Goal: Navigation & Orientation: Find specific page/section

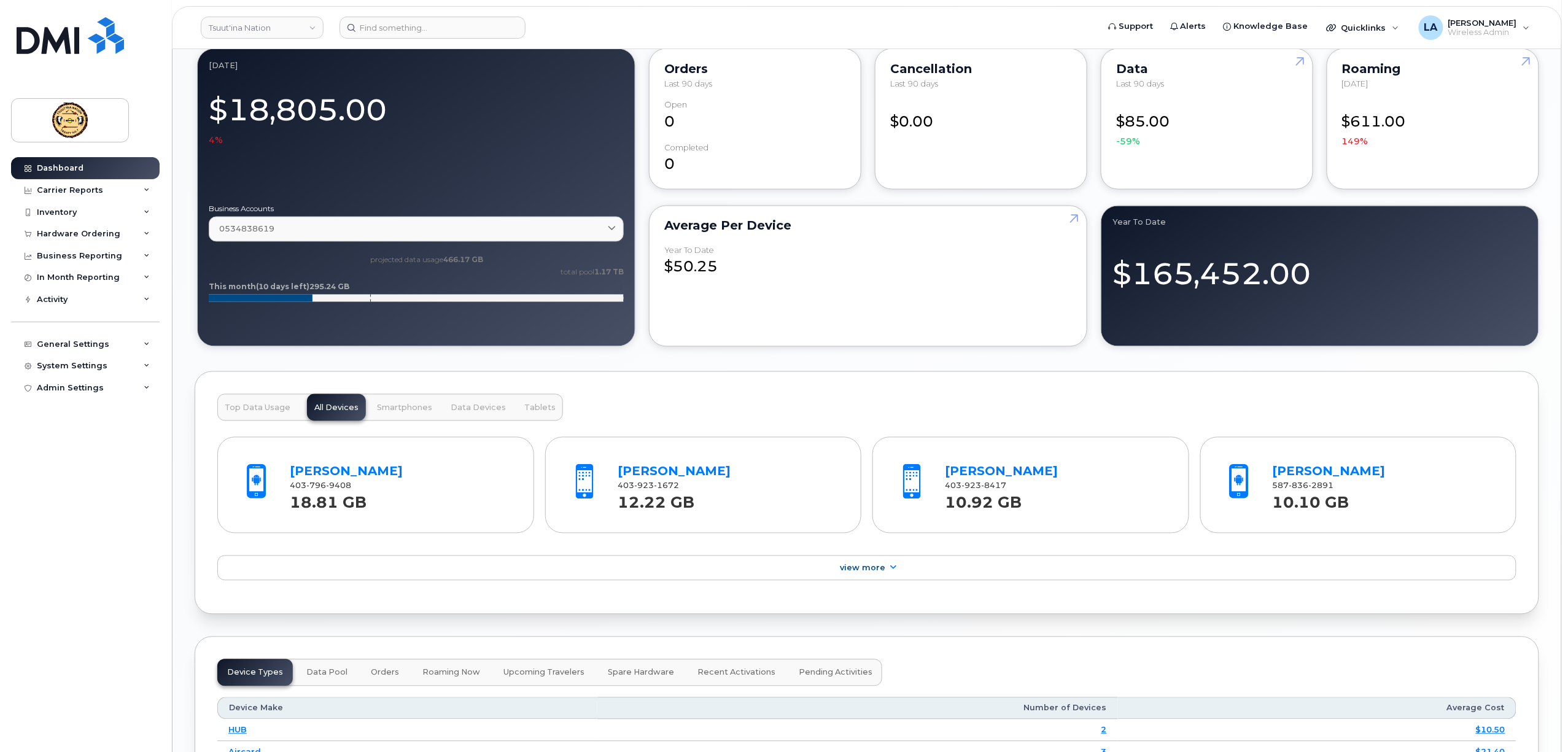
scroll to position [1309, 0]
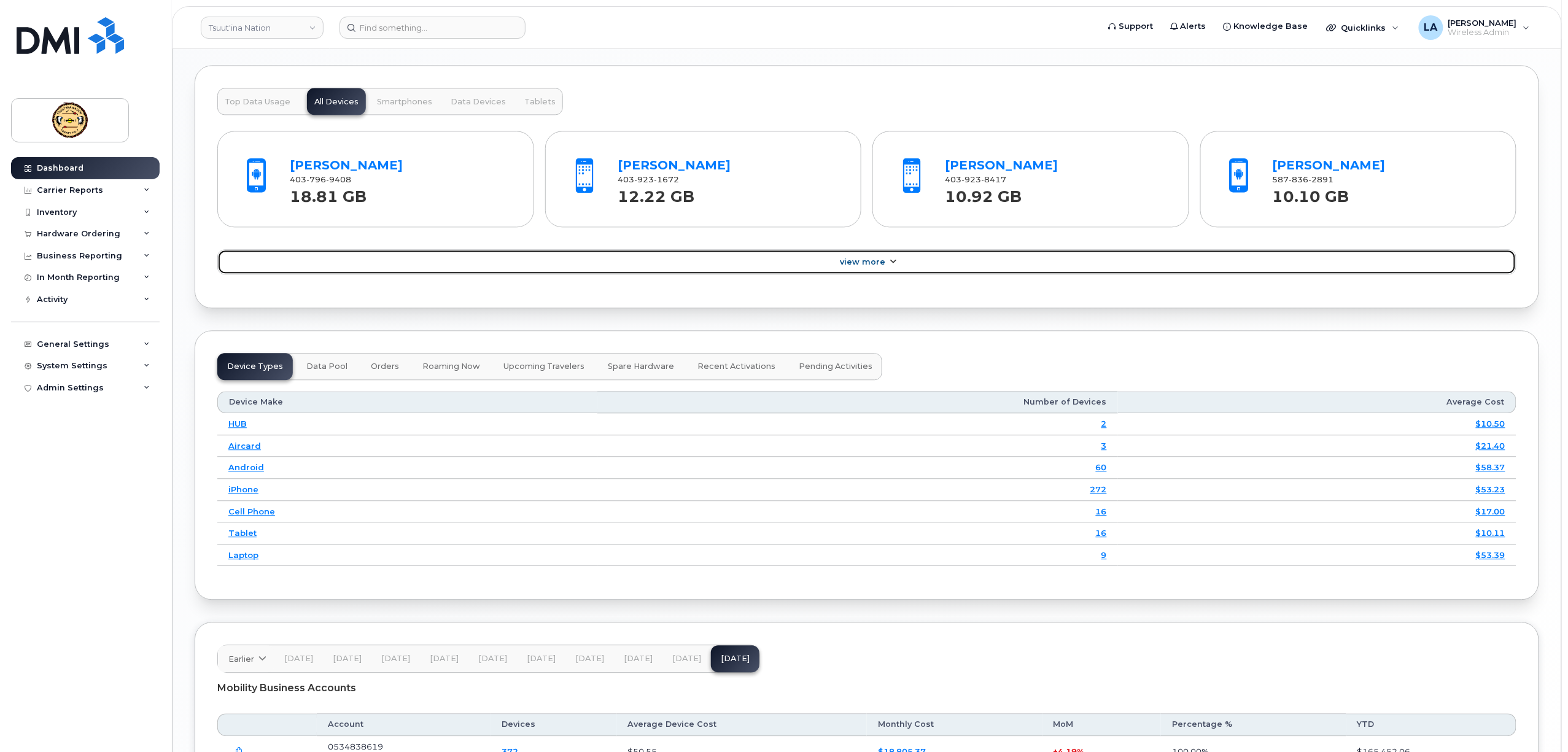
click at [882, 266] on span "View More" at bounding box center [863, 262] width 45 height 9
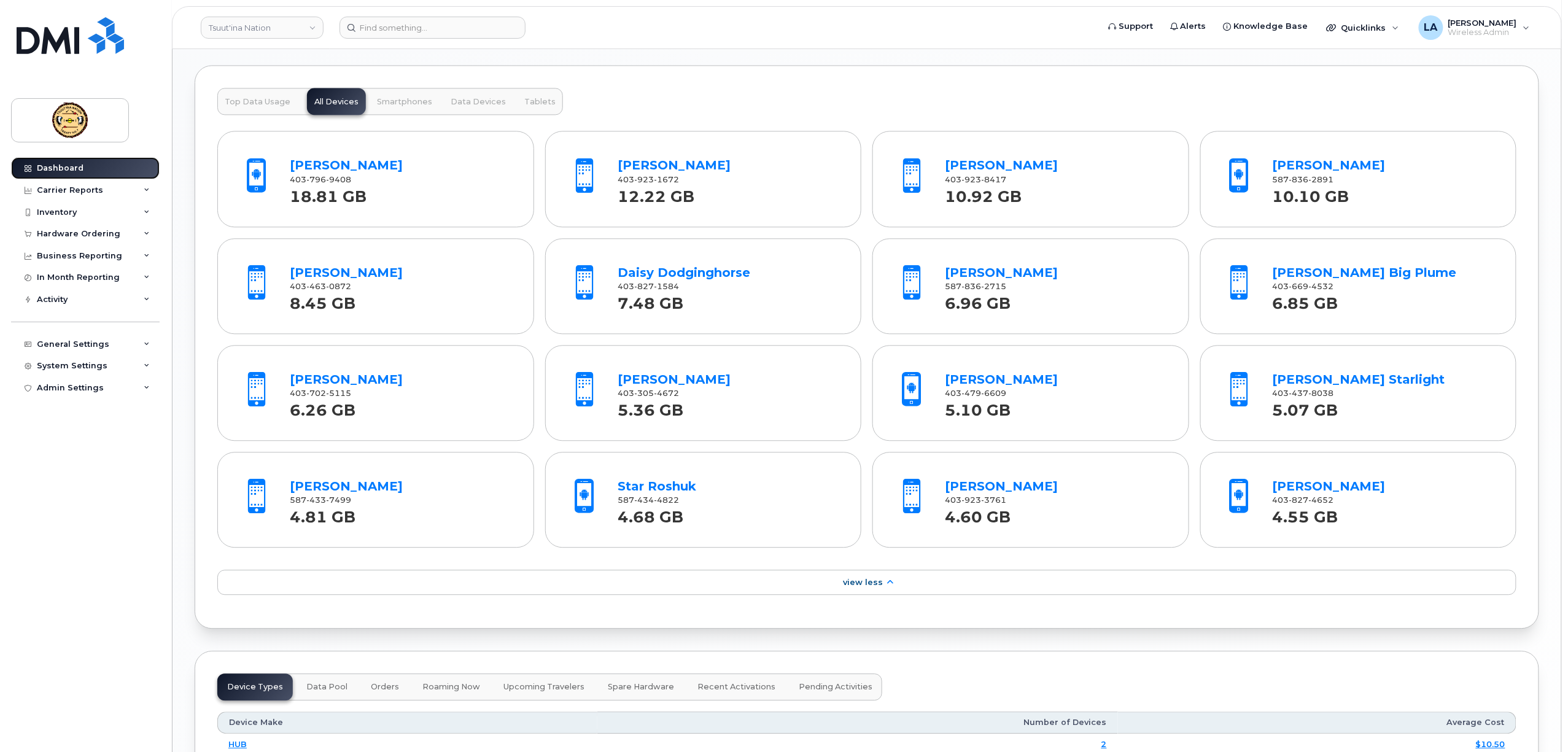
click at [59, 160] on link "Dashboard" at bounding box center [85, 168] width 148 height 22
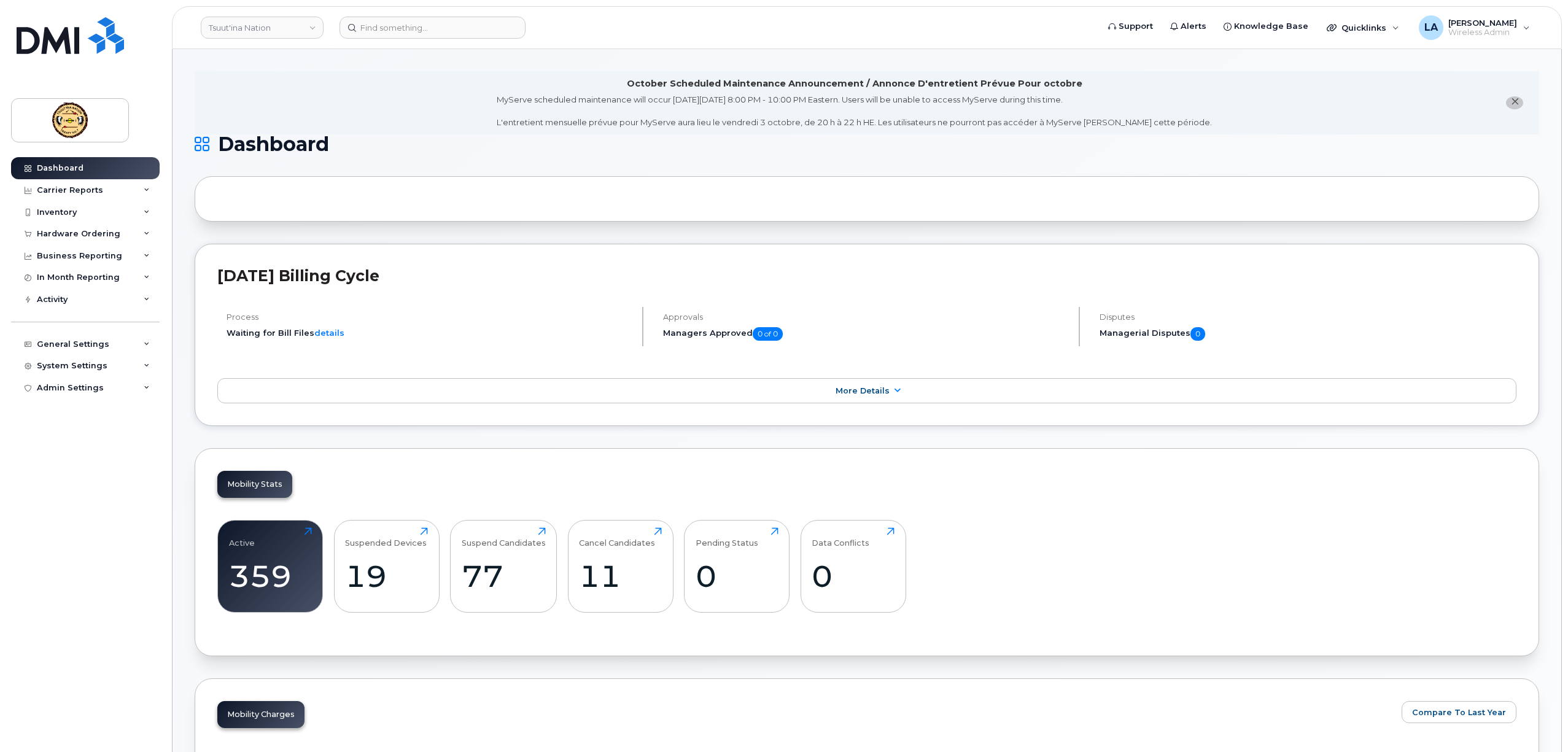
click at [538, 262] on div "September 2025 Billing Cycle Process Waiting for Bill Files details Approvals M…" at bounding box center [867, 335] width 1345 height 183
click at [1493, 33] on span "Wireless Admin" at bounding box center [1483, 32] width 69 height 10
click at [1394, 129] on div "Sign out" at bounding box center [1449, 126] width 176 height 23
